Goal: Obtain resource: Download file/media

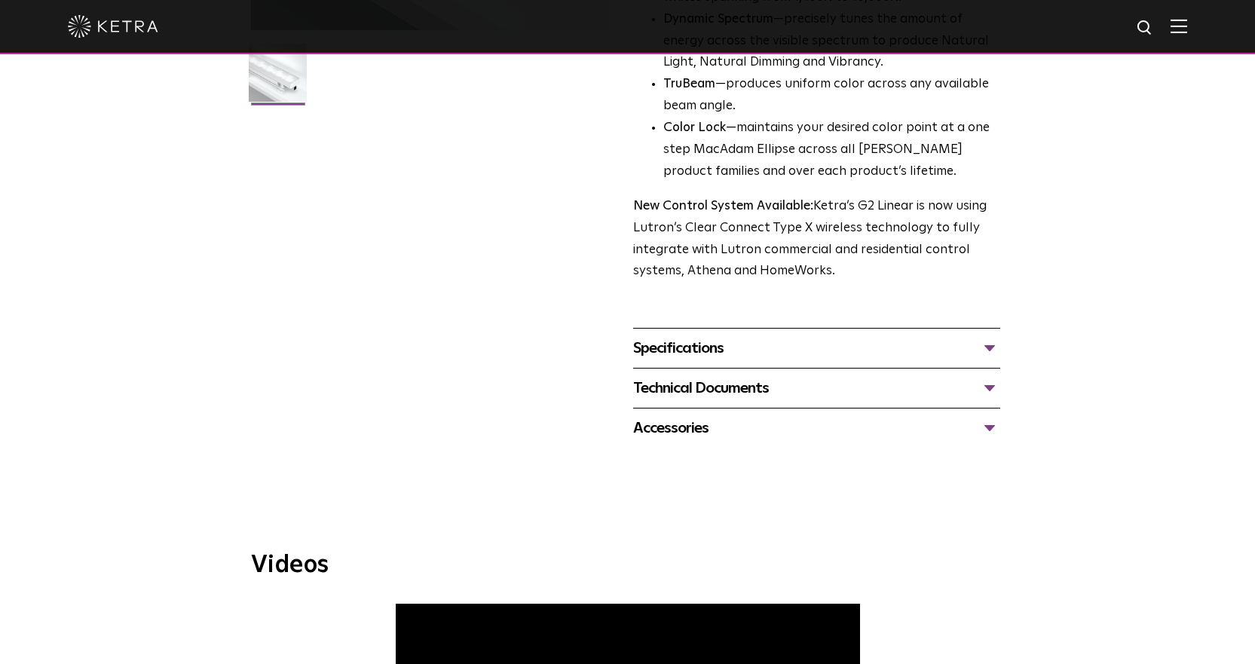
scroll to position [452, 0]
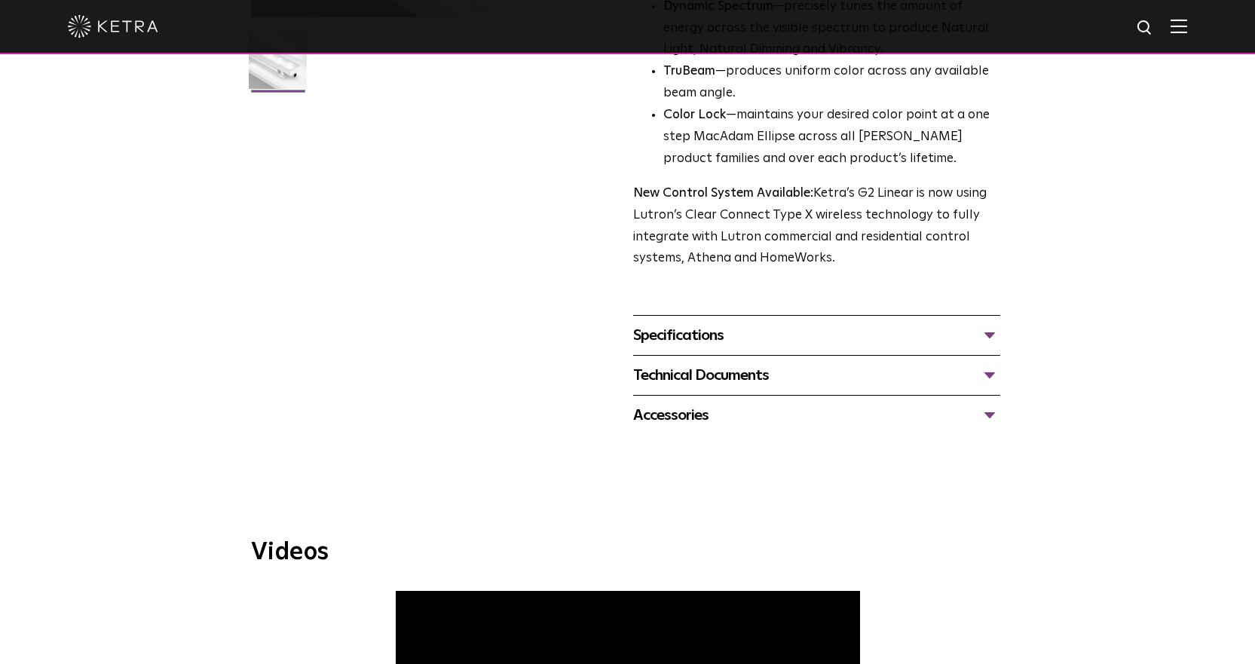
click at [676, 348] on div "Specifications" at bounding box center [816, 335] width 367 height 24
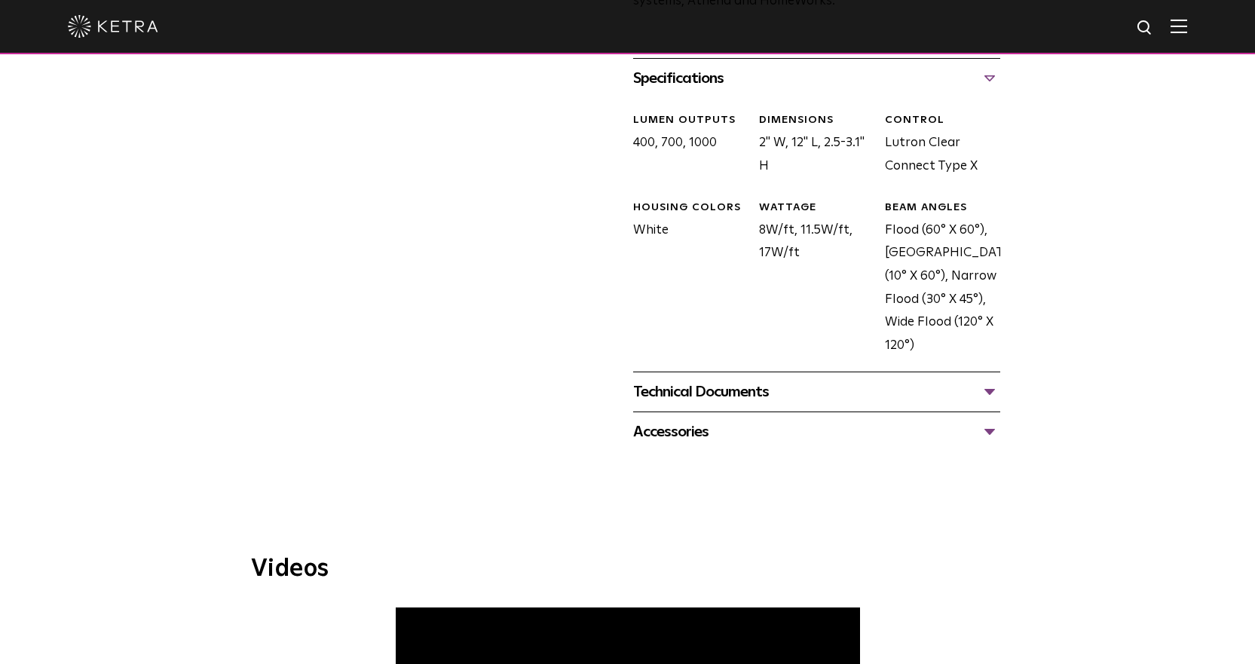
scroll to position [754, 0]
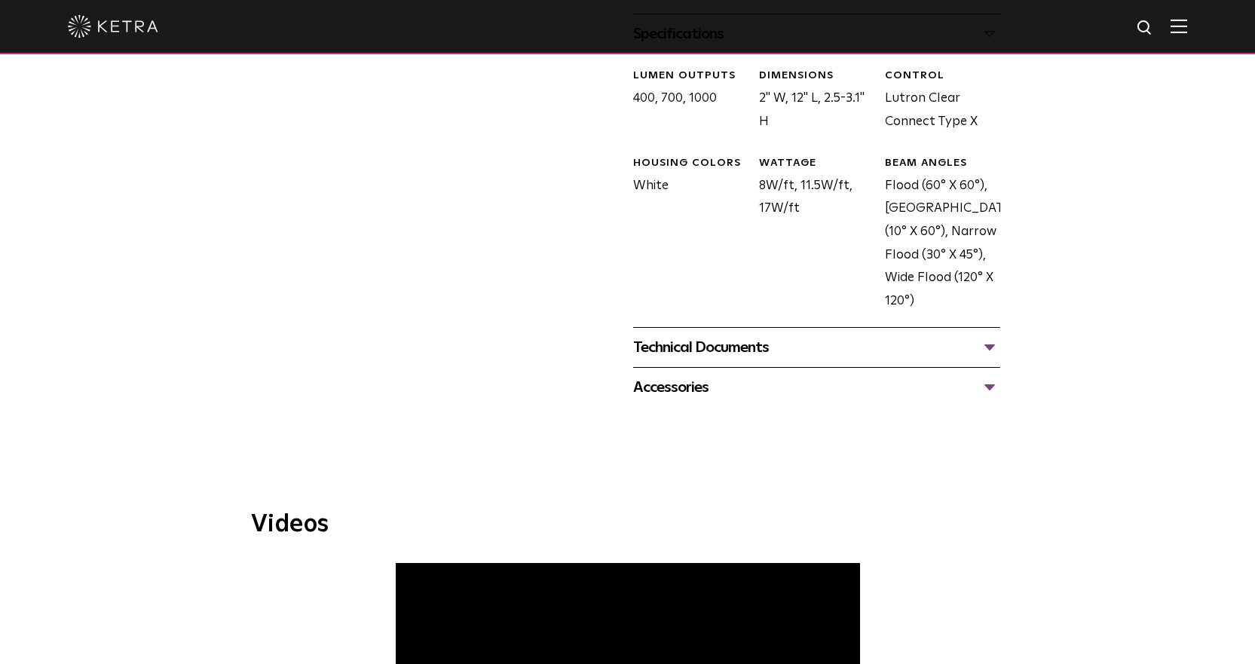
click at [681, 340] on div "Technical Documents" at bounding box center [816, 347] width 367 height 24
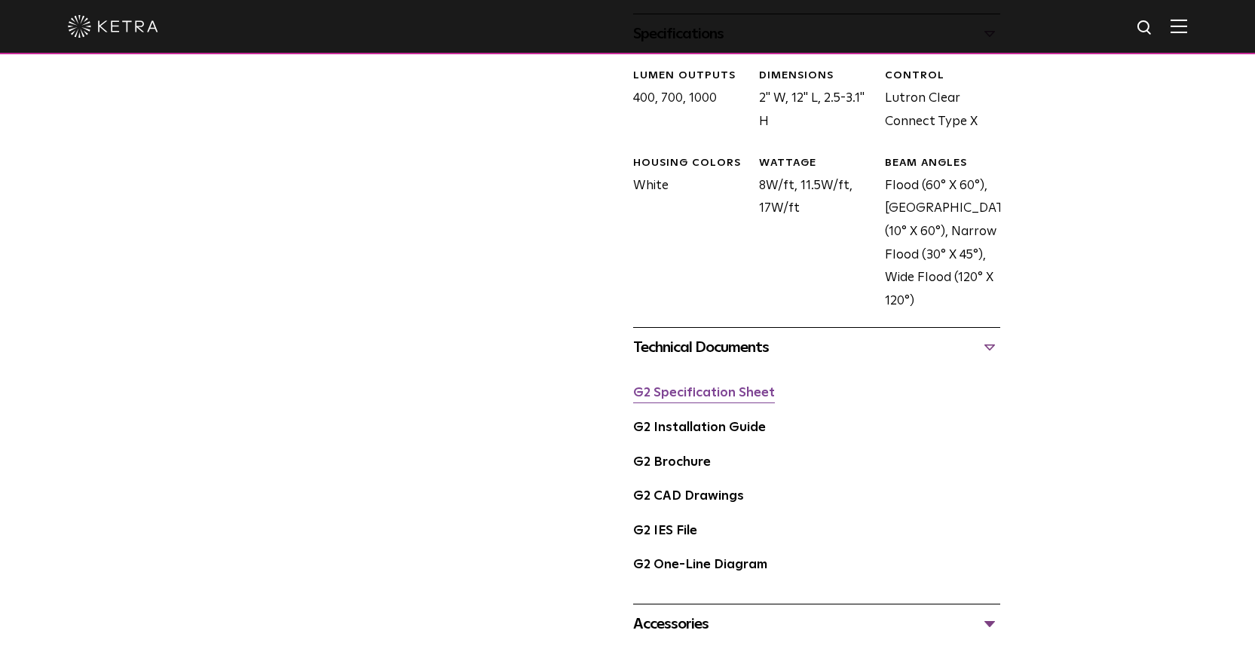
click at [683, 391] on link "G2 Specification Sheet" at bounding box center [704, 393] width 142 height 13
click at [680, 566] on link "G2 One-Line Diagram" at bounding box center [700, 565] width 134 height 13
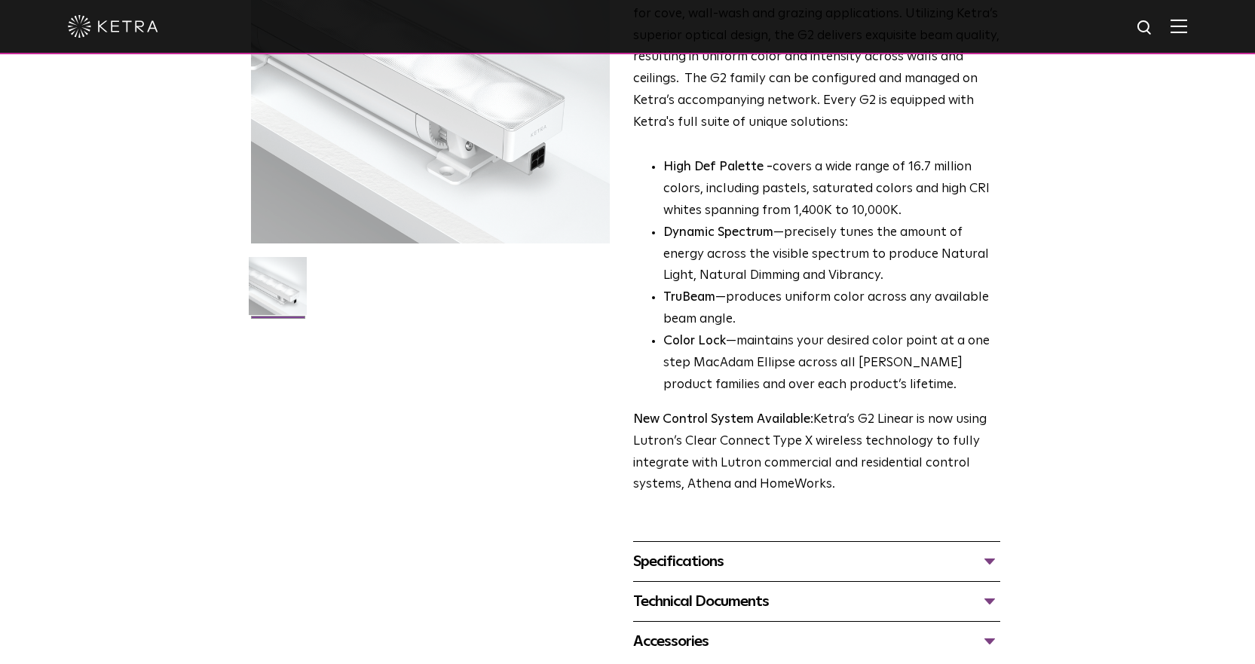
scroll to position [377, 0]
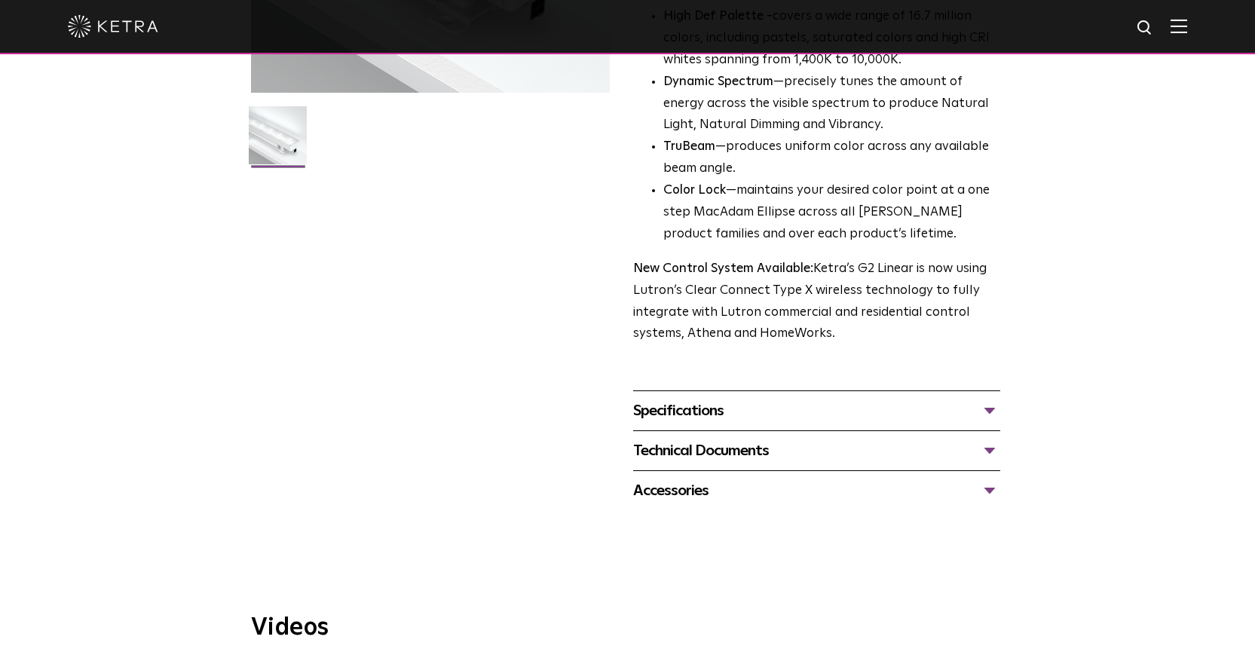
click at [707, 412] on div "Specifications" at bounding box center [816, 411] width 367 height 24
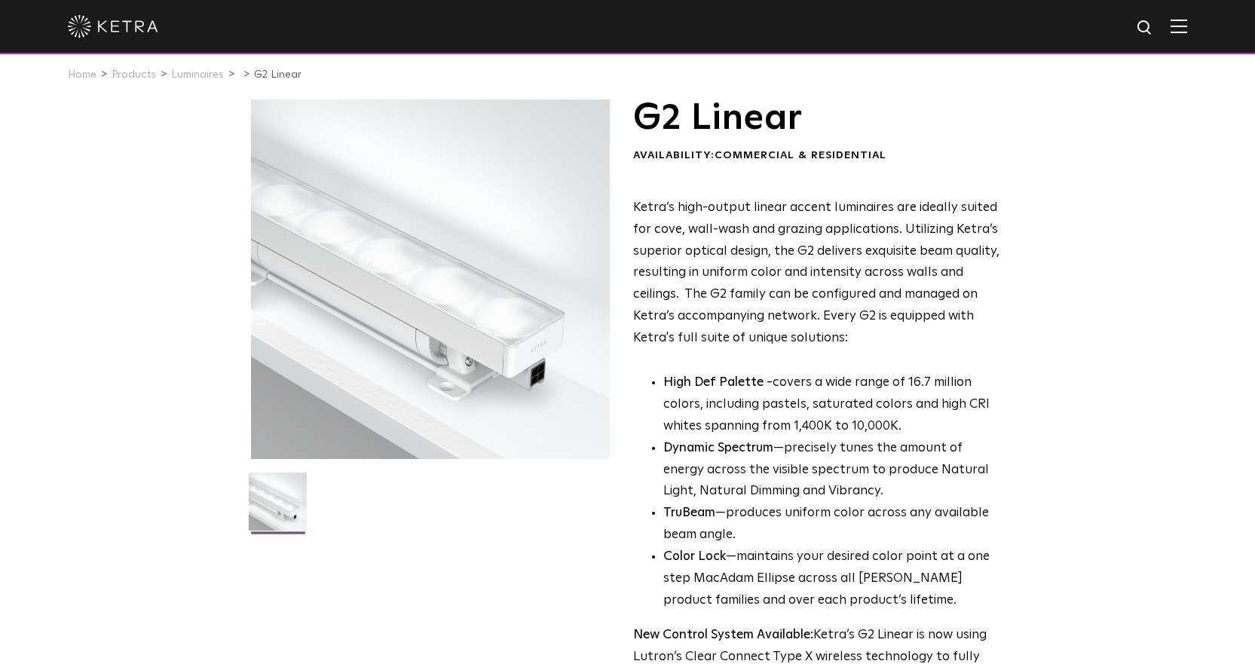
scroll to position [0, 0]
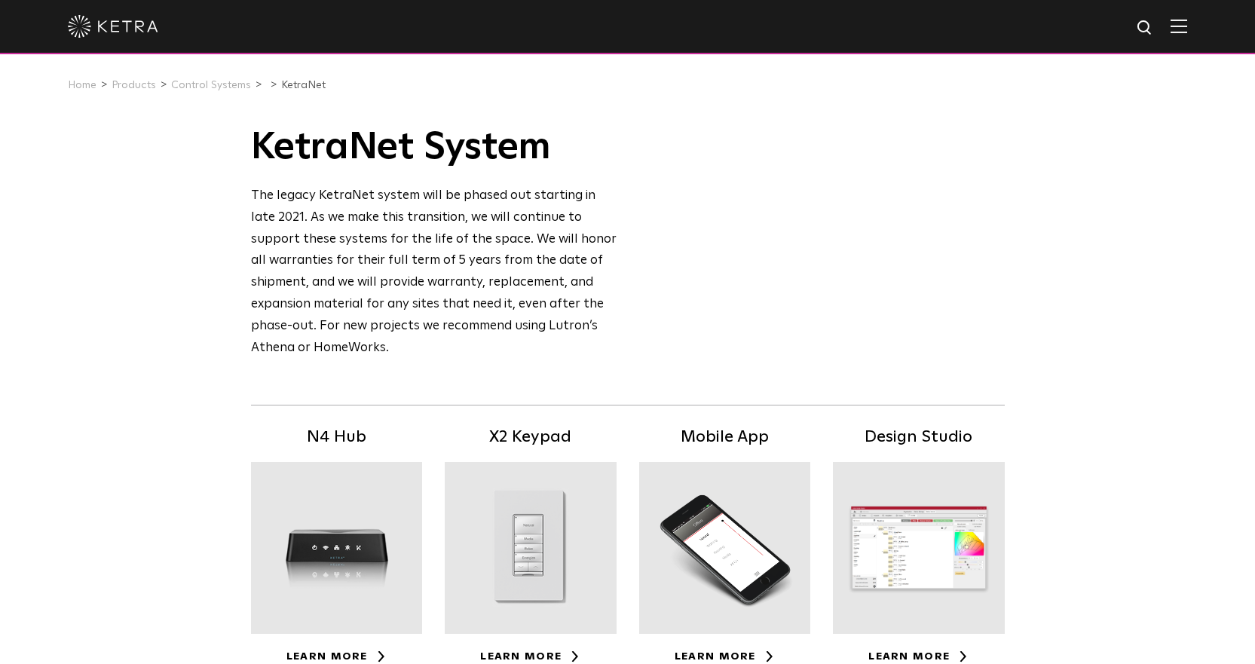
scroll to position [377, 0]
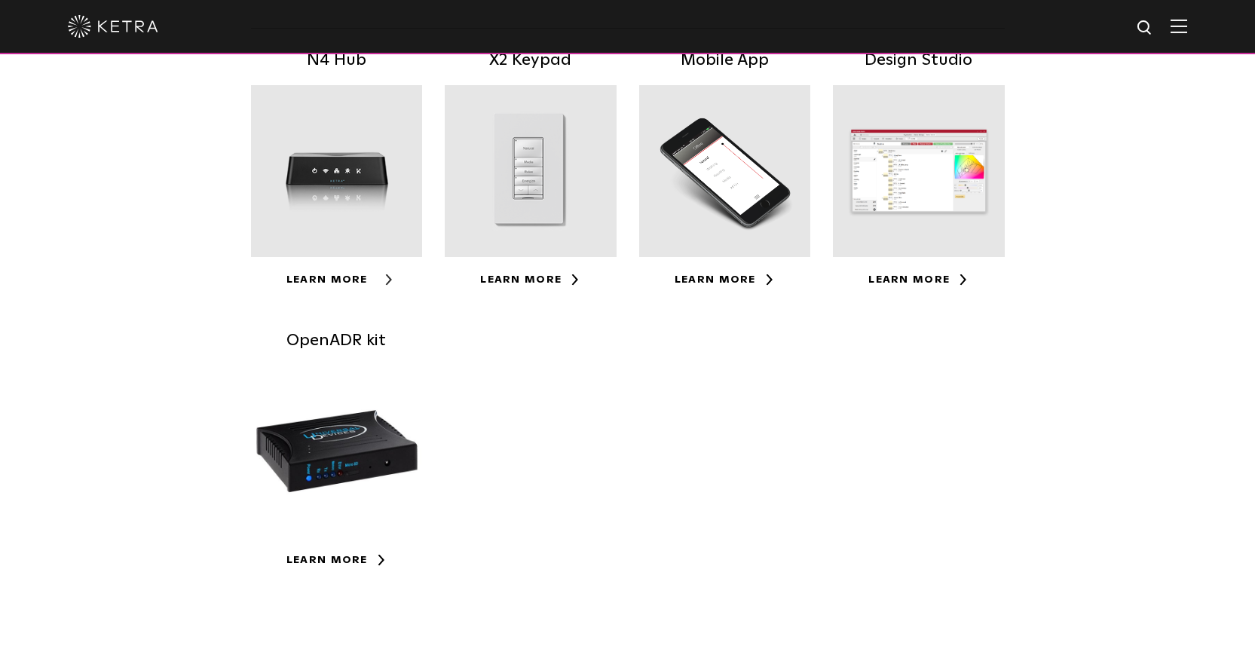
click at [332, 282] on link "Learn More" at bounding box center [336, 279] width 100 height 11
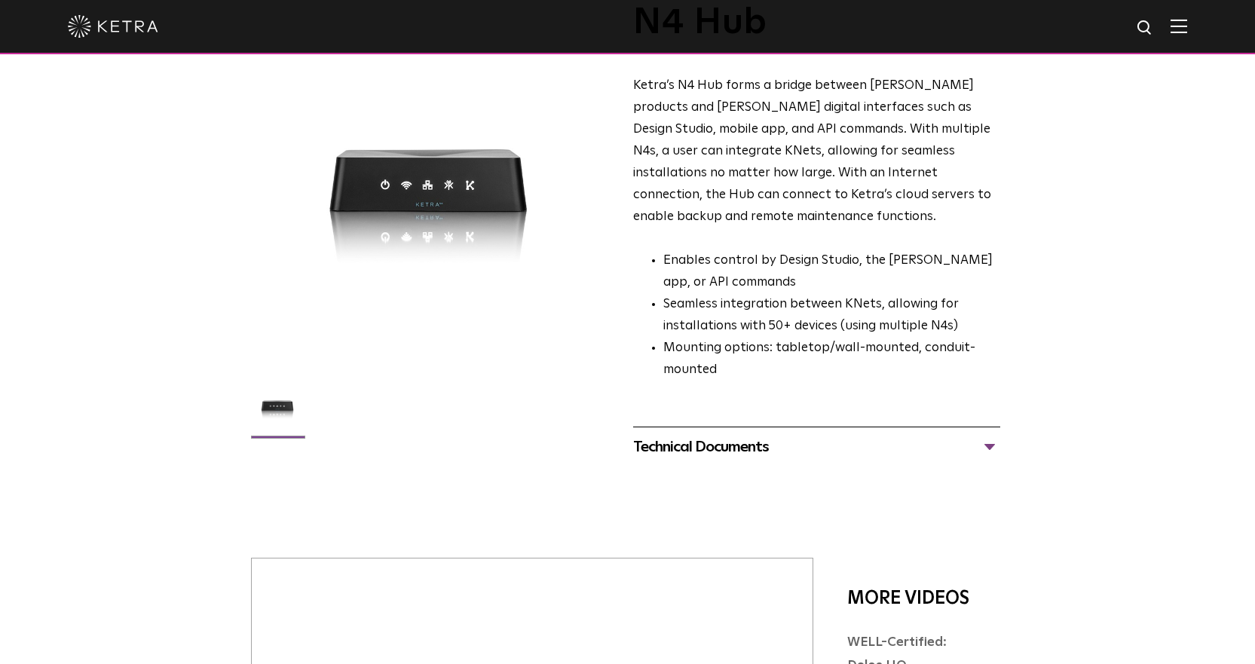
scroll to position [151, 0]
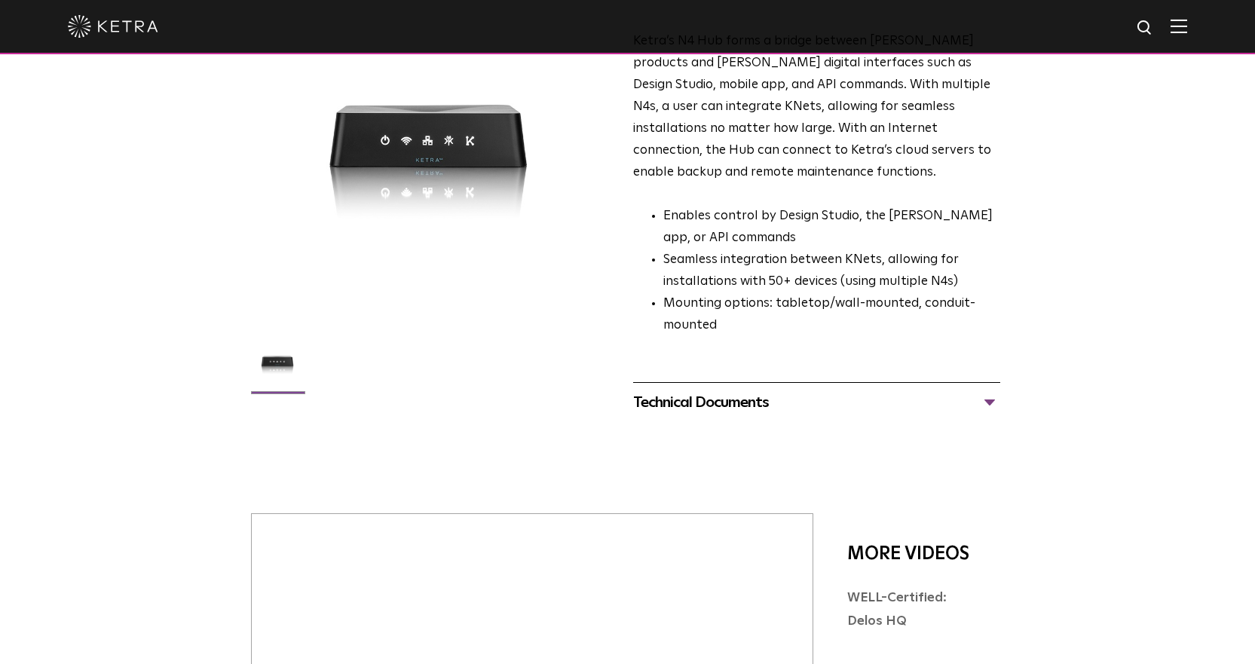
click at [714, 391] on div "Technical Documents" at bounding box center [816, 403] width 367 height 24
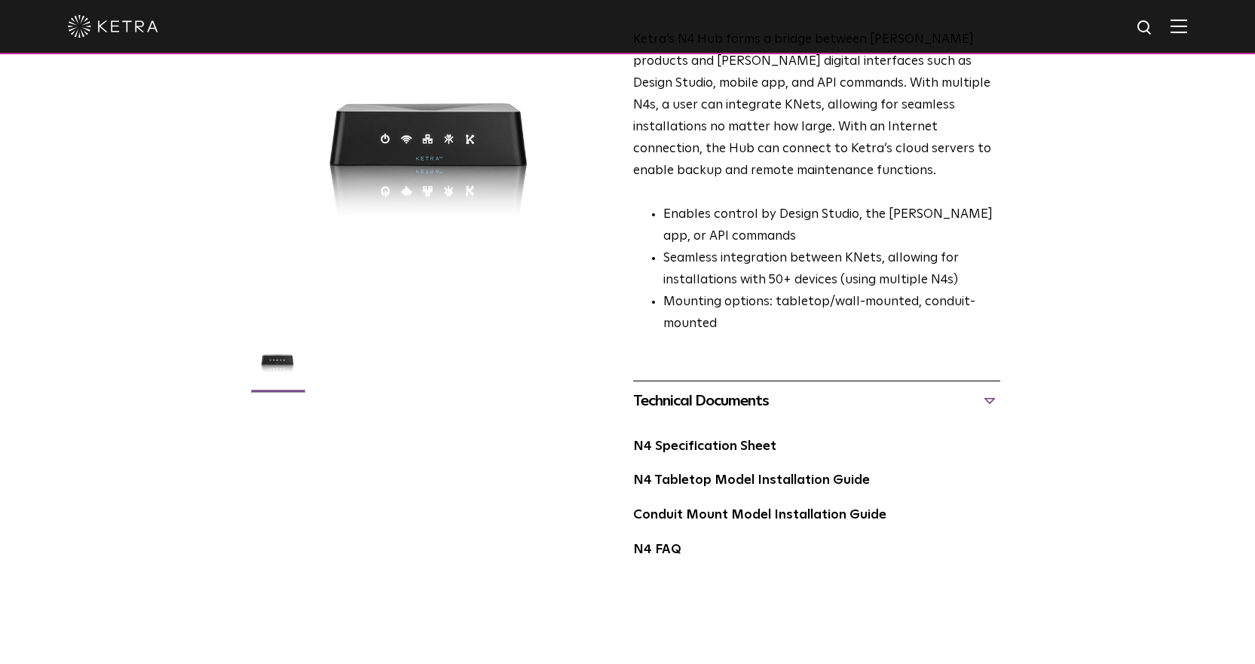
scroll to position [0, 0]
